Goal: Information Seeking & Learning: Learn about a topic

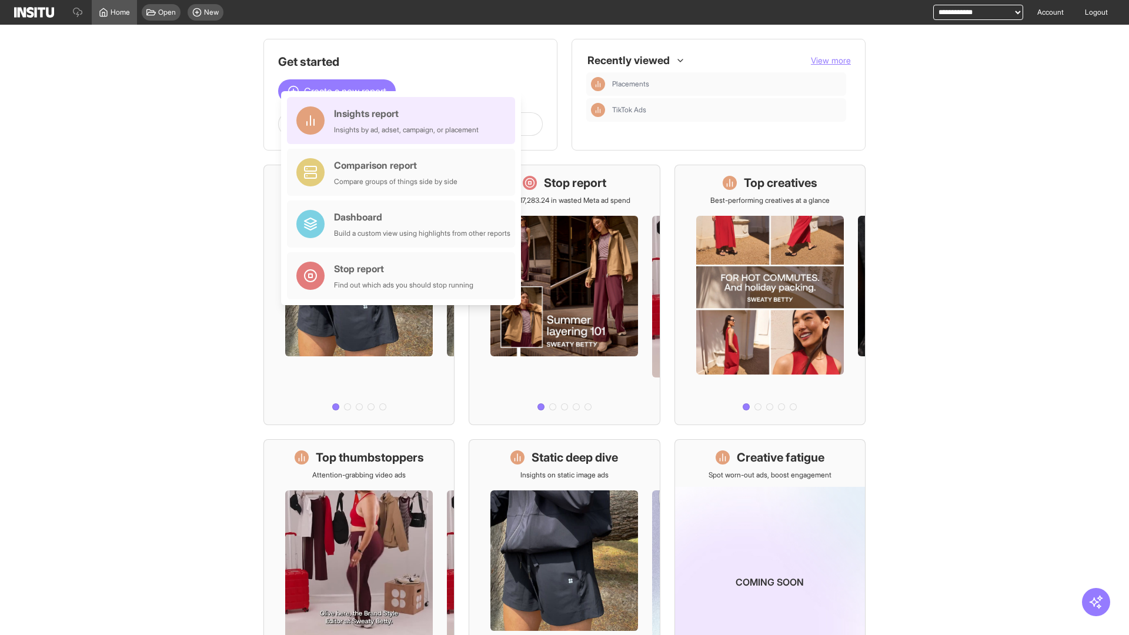
click at [404, 121] on div "Insights report Insights by ad, adset, campaign, or placement" at bounding box center [406, 120] width 145 height 28
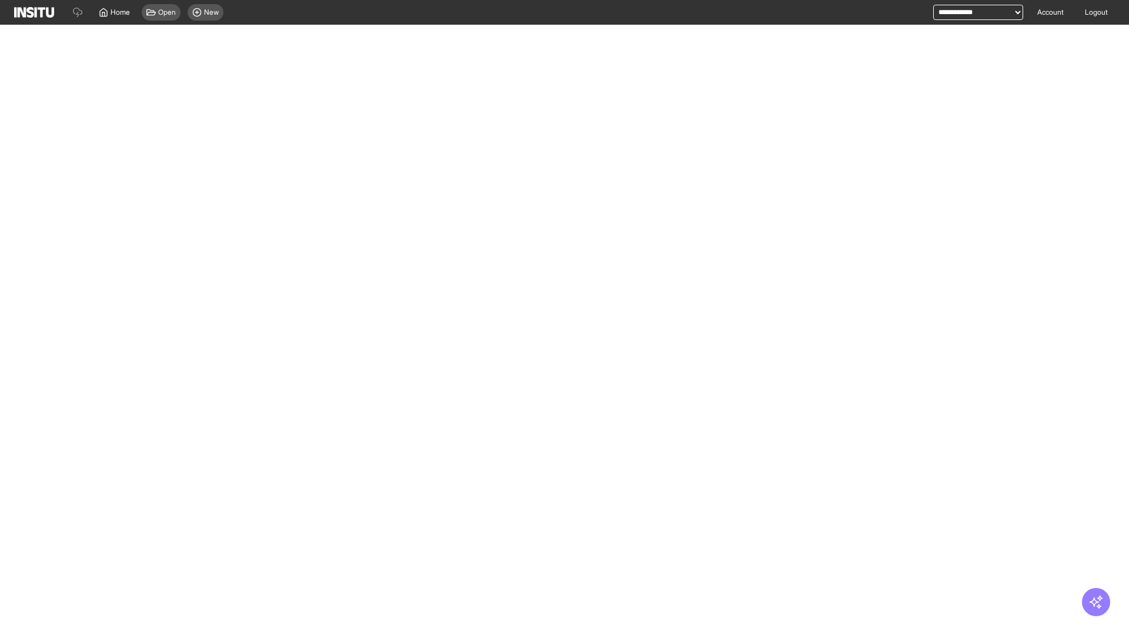
select select "**"
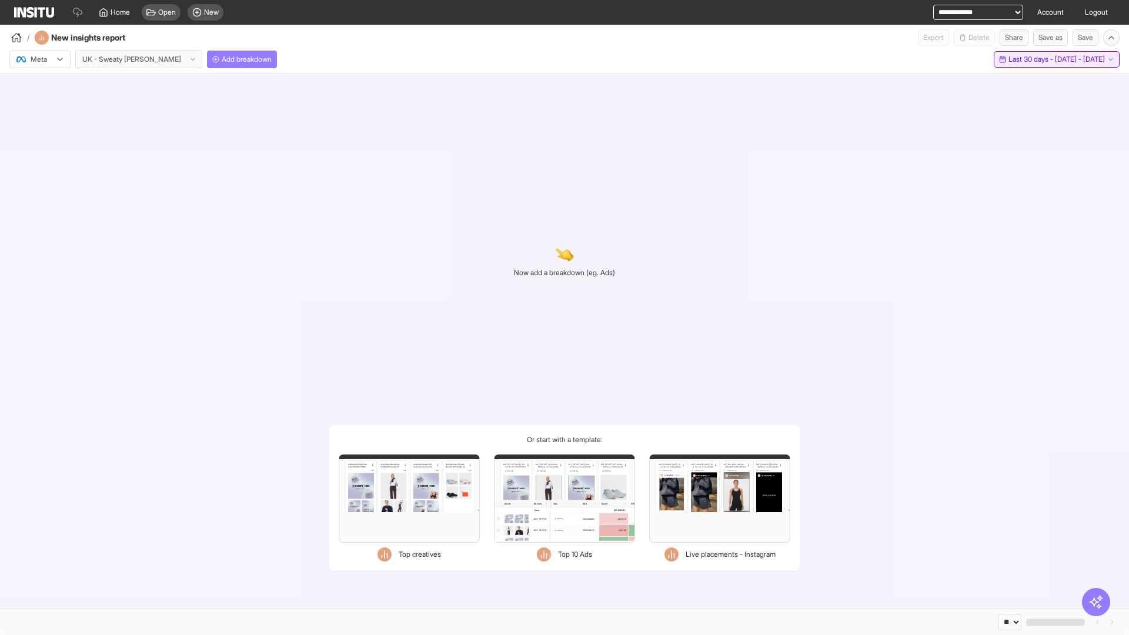
click at [1030, 59] on span "Last 30 days - [DATE] - [DATE]" at bounding box center [1057, 59] width 96 height 9
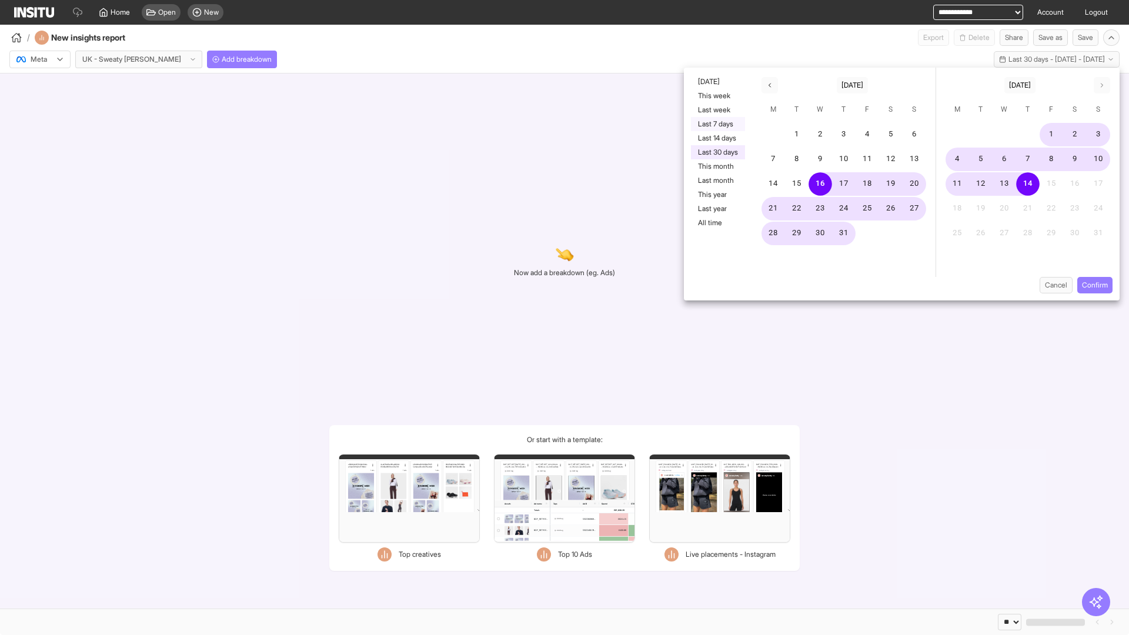
click at [717, 124] on button "Last 7 days" at bounding box center [718, 124] width 54 height 14
